Goal: Information Seeking & Learning: Learn about a topic

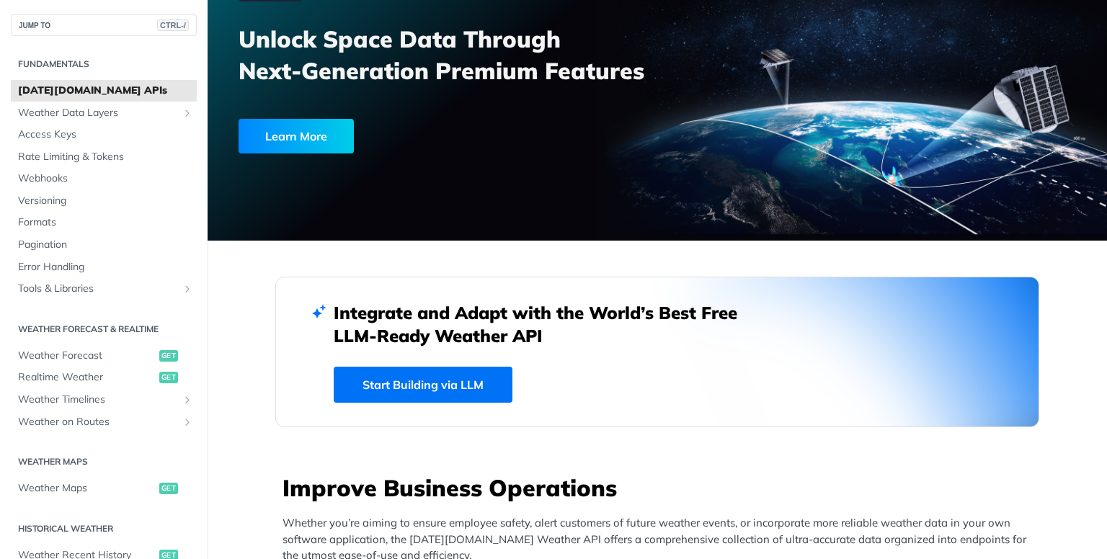
scroll to position [144, 0]
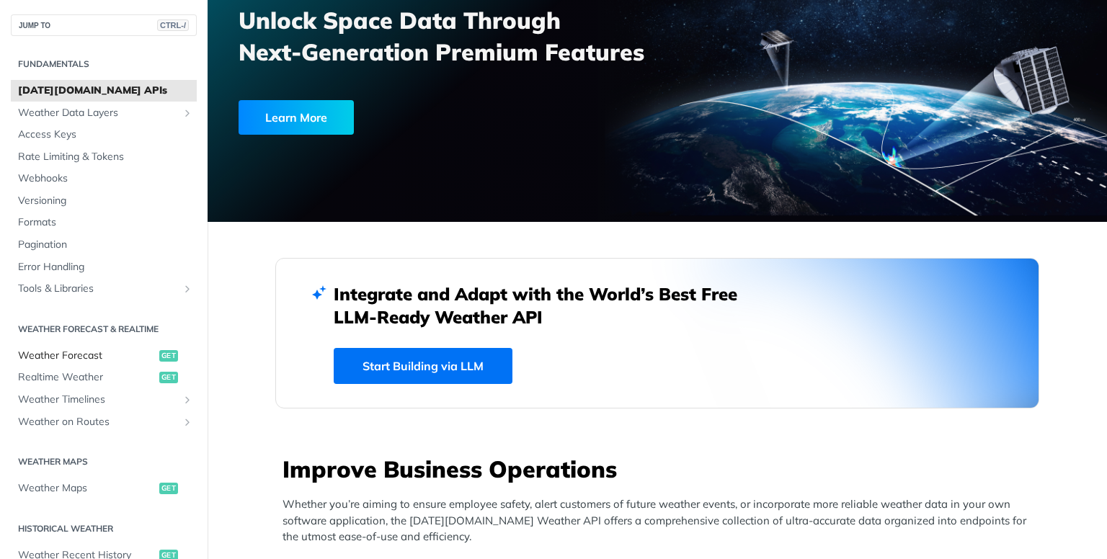
click at [106, 349] on span "Weather Forecast" at bounding box center [87, 356] width 138 height 14
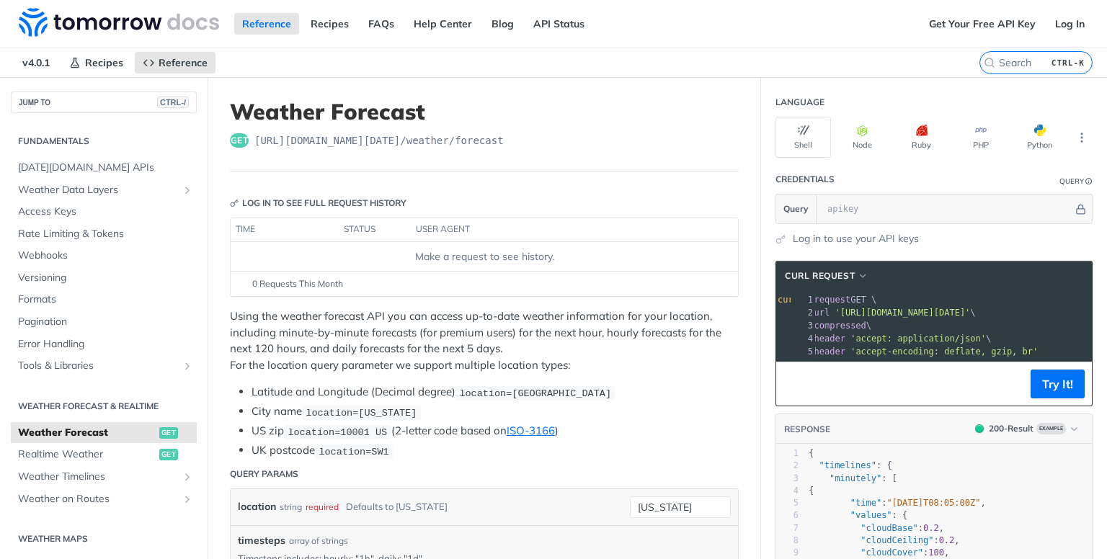
scroll to position [0, 19]
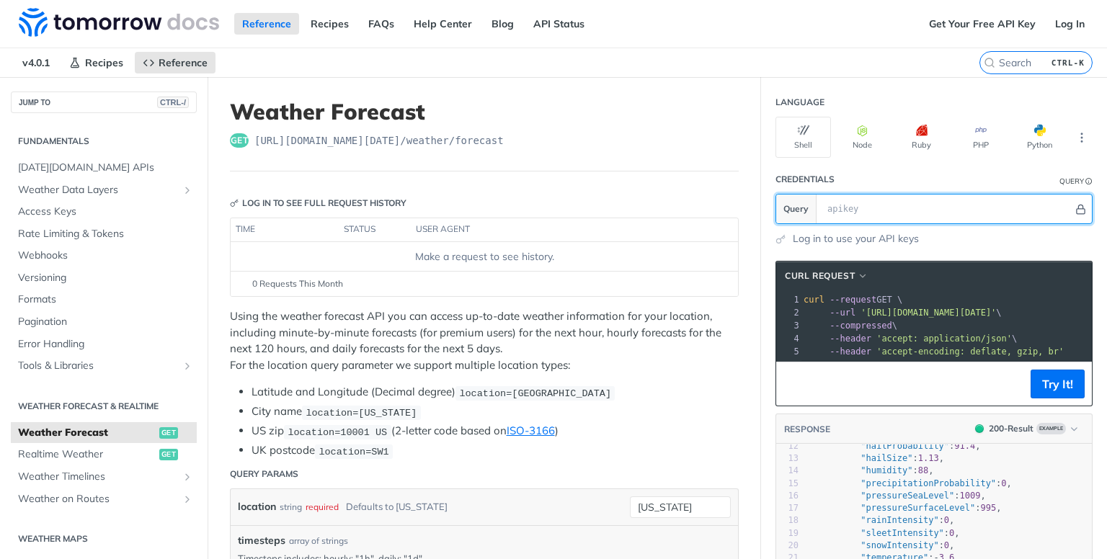
click at [1075, 204] on icon "Hide" at bounding box center [1080, 209] width 11 height 11
click at [1076, 204] on icon "Show" at bounding box center [1081, 209] width 11 height 11
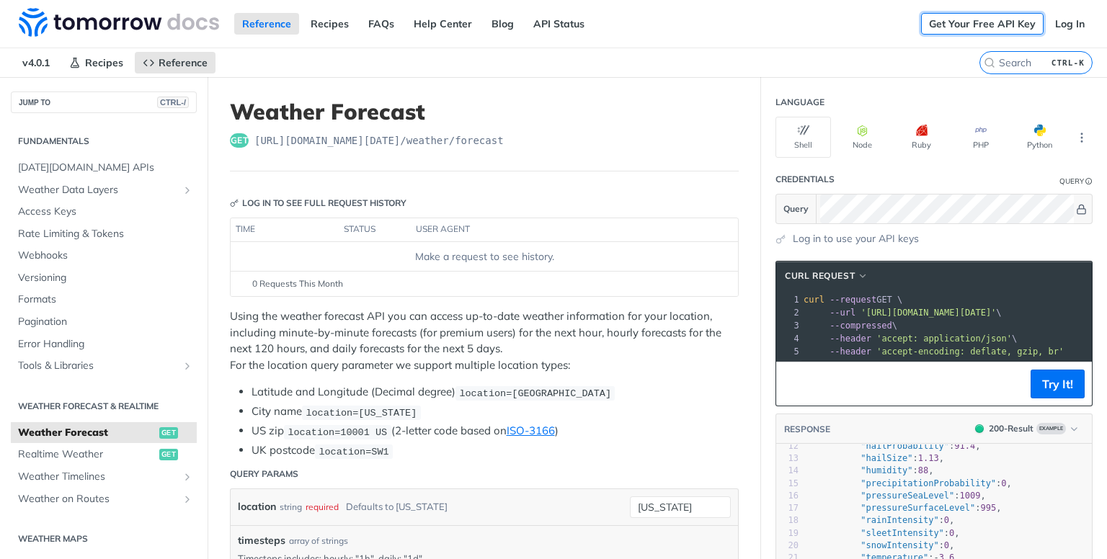
click at [996, 30] on link "Get Your Free API Key" at bounding box center [982, 24] width 123 height 22
click at [78, 164] on span "[DATE][DOMAIN_NAME] APIs" at bounding box center [105, 168] width 175 height 14
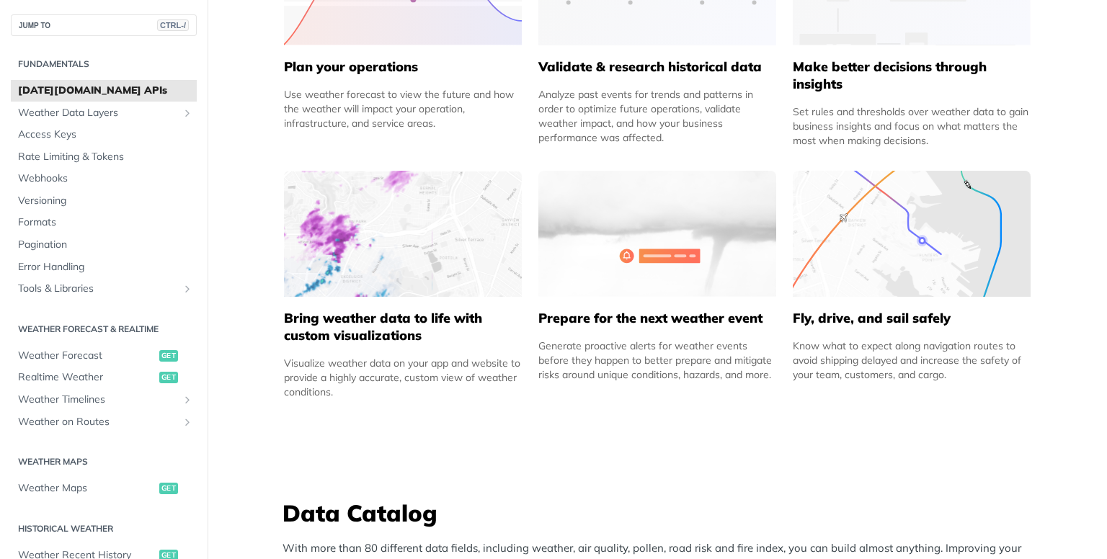
click at [405, 225] on img at bounding box center [403, 234] width 238 height 126
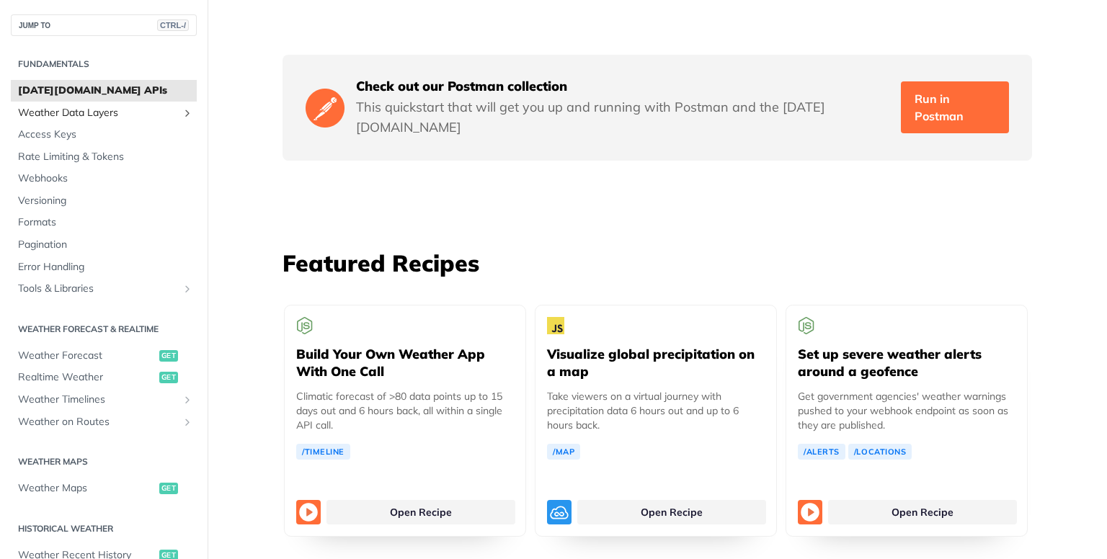
click at [101, 113] on span "Weather Data Layers" at bounding box center [98, 113] width 160 height 14
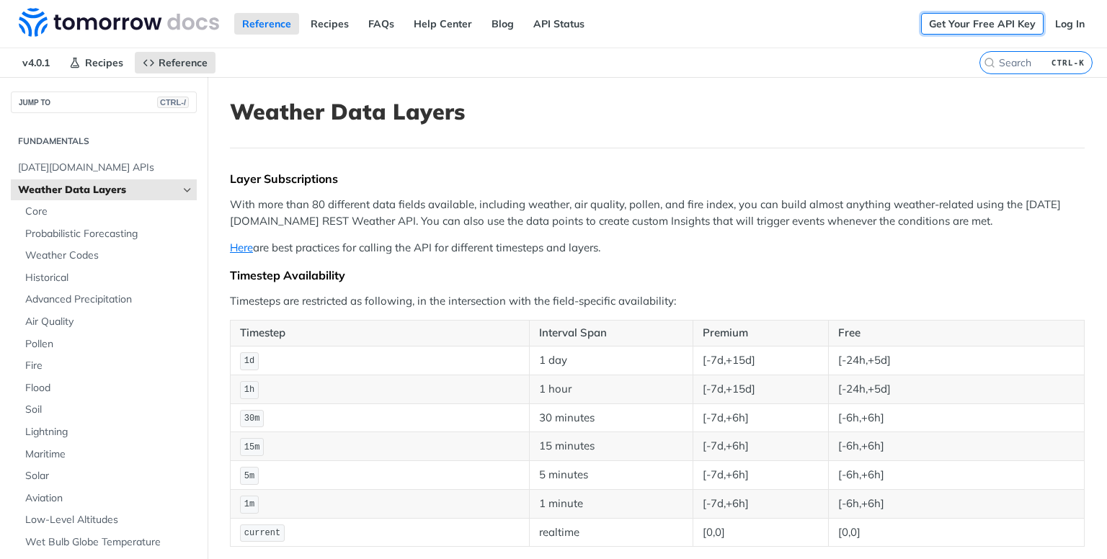
click at [983, 23] on link "Get Your Free API Key" at bounding box center [982, 24] width 123 height 22
click at [1064, 25] on link "Log In" at bounding box center [1069, 24] width 45 height 22
